Goal: Information Seeking & Learning: Learn about a topic

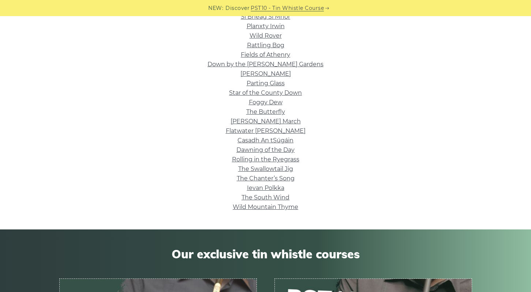
scroll to position [226, 0]
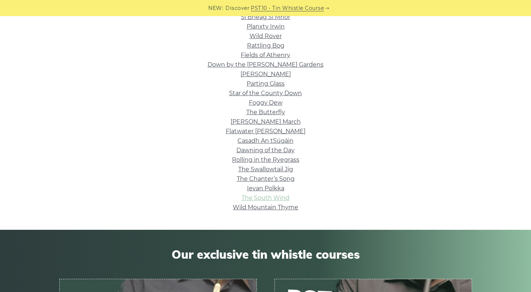
click at [276, 197] on link "The South Wind" at bounding box center [266, 197] width 48 height 7
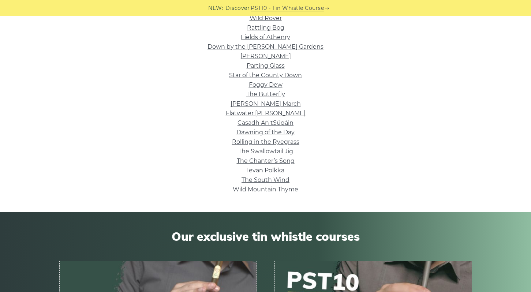
scroll to position [248, 0]
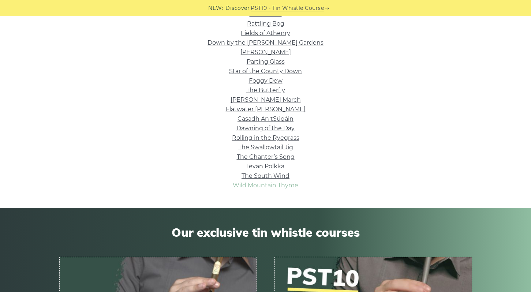
click at [291, 183] on link "Wild Mountain Thyme" at bounding box center [266, 185] width 66 height 7
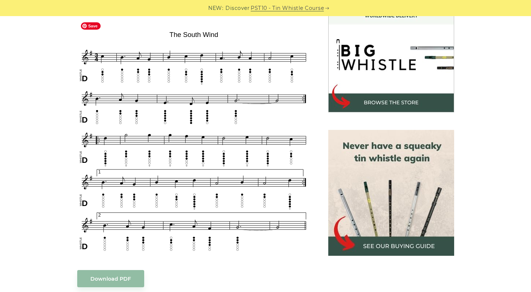
scroll to position [227, 0]
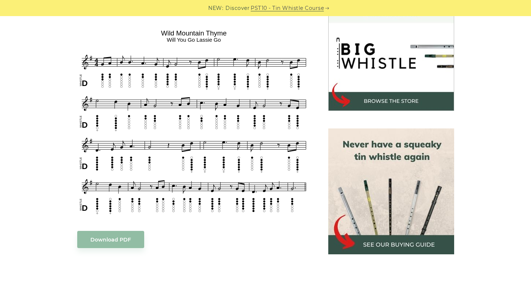
scroll to position [227, 0]
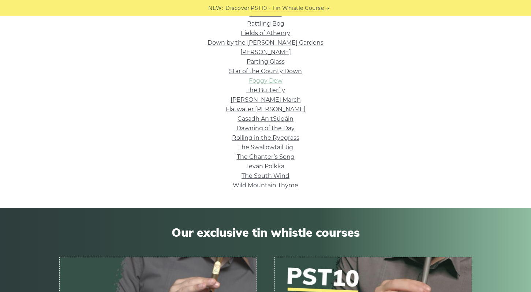
click at [267, 81] on link "Foggy Dew" at bounding box center [266, 80] width 34 height 7
click at [268, 109] on link "Flatwater [PERSON_NAME]" at bounding box center [266, 109] width 80 height 7
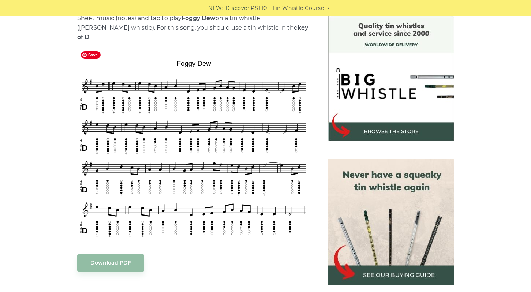
scroll to position [195, 0]
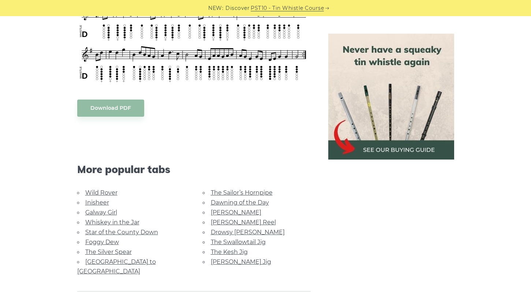
scroll to position [341, 0]
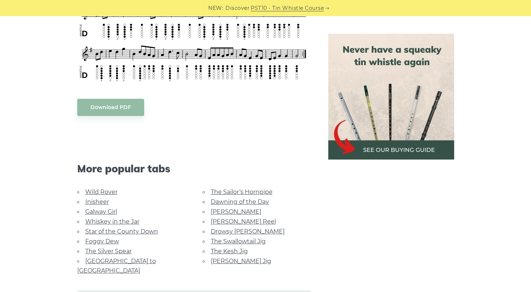
click at [106, 212] on link "Galway Girl" at bounding box center [101, 211] width 32 height 7
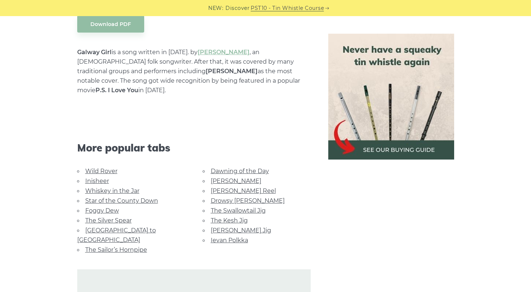
scroll to position [475, 0]
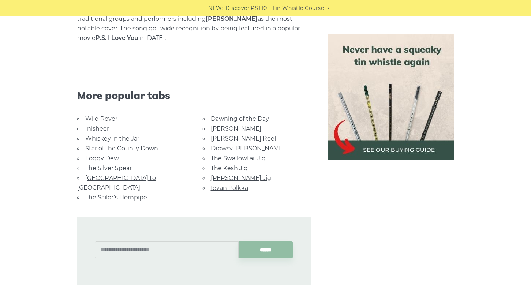
click at [98, 194] on link "The Sailor’s Hornpipe" at bounding box center [116, 197] width 62 height 7
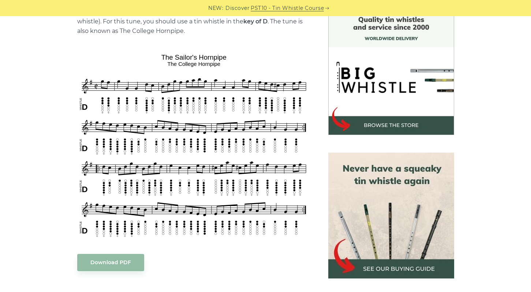
scroll to position [202, 0]
